Goal: Task Accomplishment & Management: Manage account settings

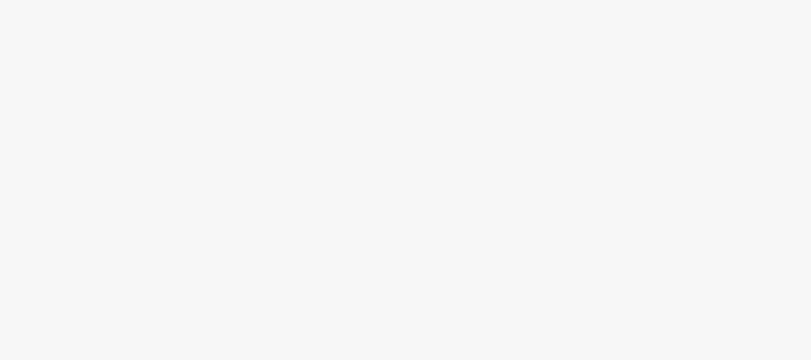
click at [61, 29] on body at bounding box center [405, 180] width 811 height 360
